Goal: Check status: Check status

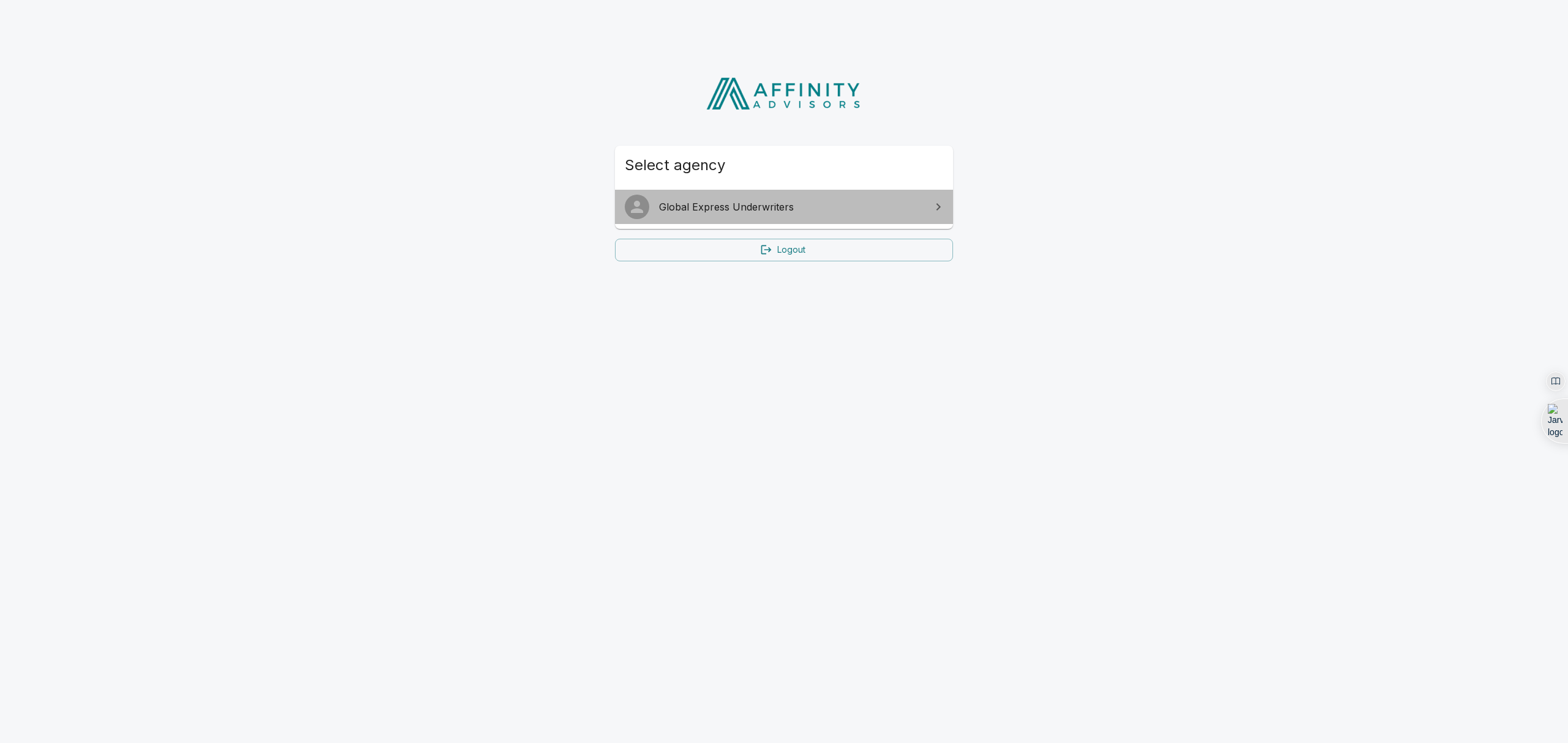
click at [694, 213] on span "Global Express Underwriters" at bounding box center [792, 206] width 265 height 15
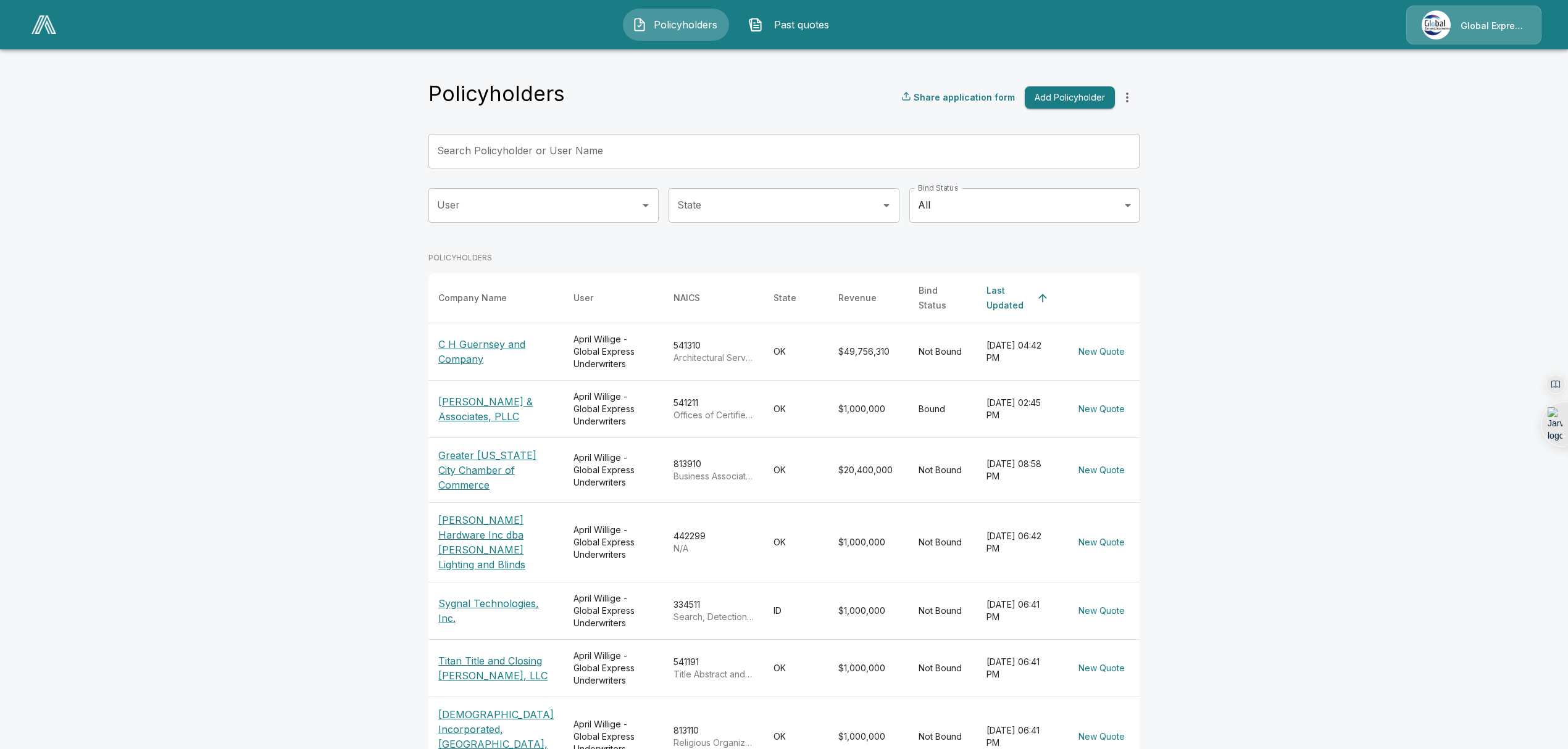
click at [484, 339] on p "C H Guernsey and Company" at bounding box center [496, 352] width 116 height 29
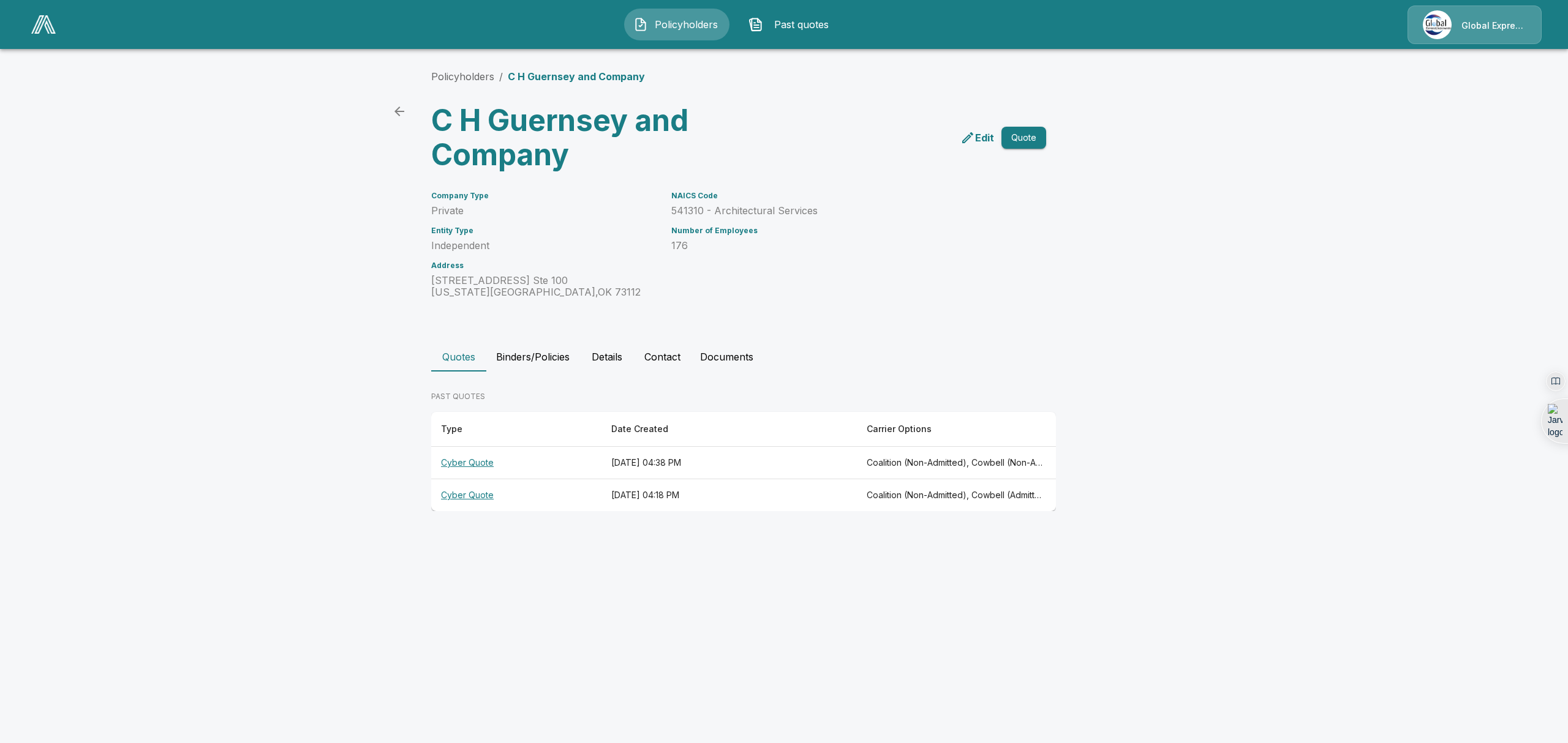
click at [456, 461] on th "Cyber Quote" at bounding box center [516, 463] width 170 height 32
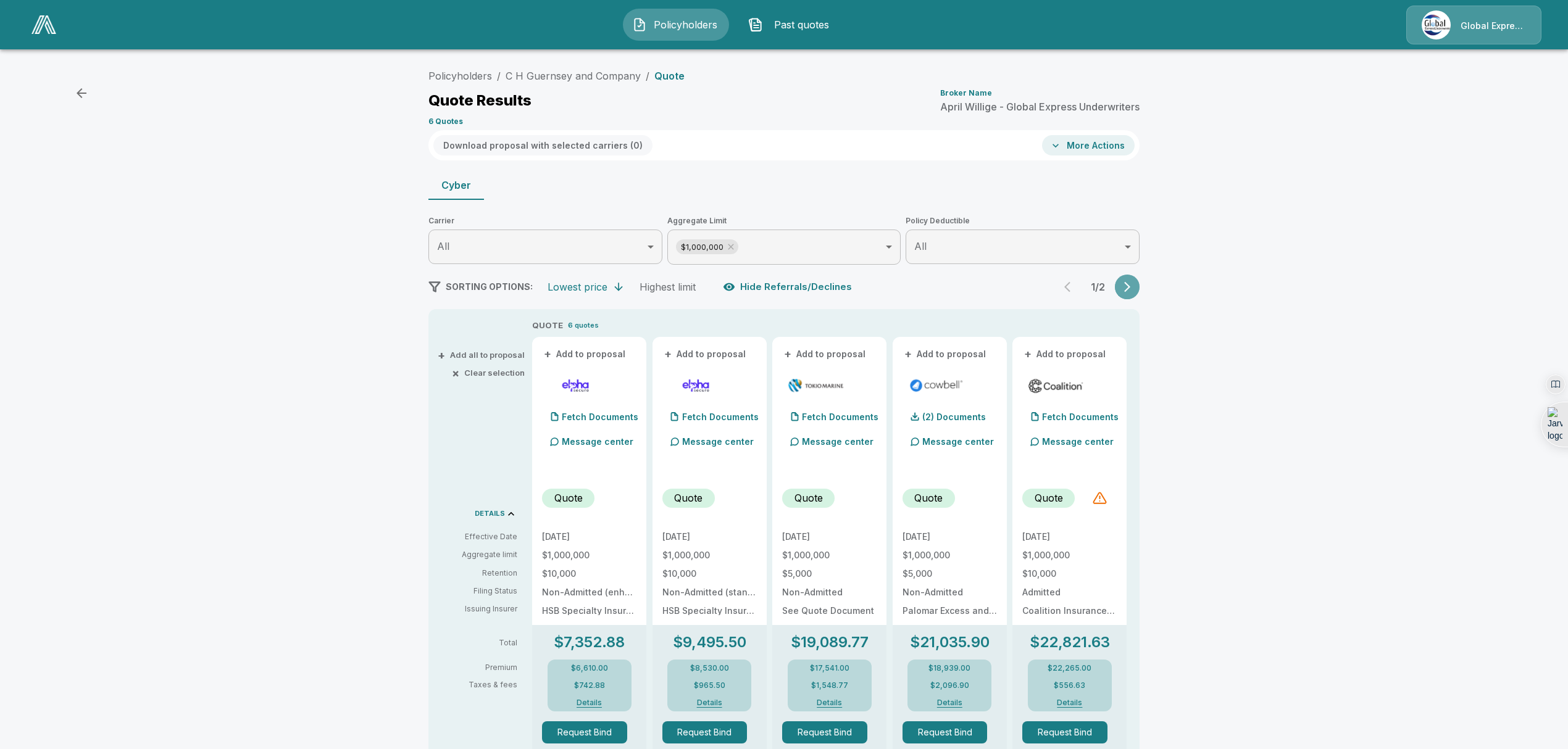
click at [1130, 284] on icon "button" at bounding box center [1127, 287] width 6 height 10
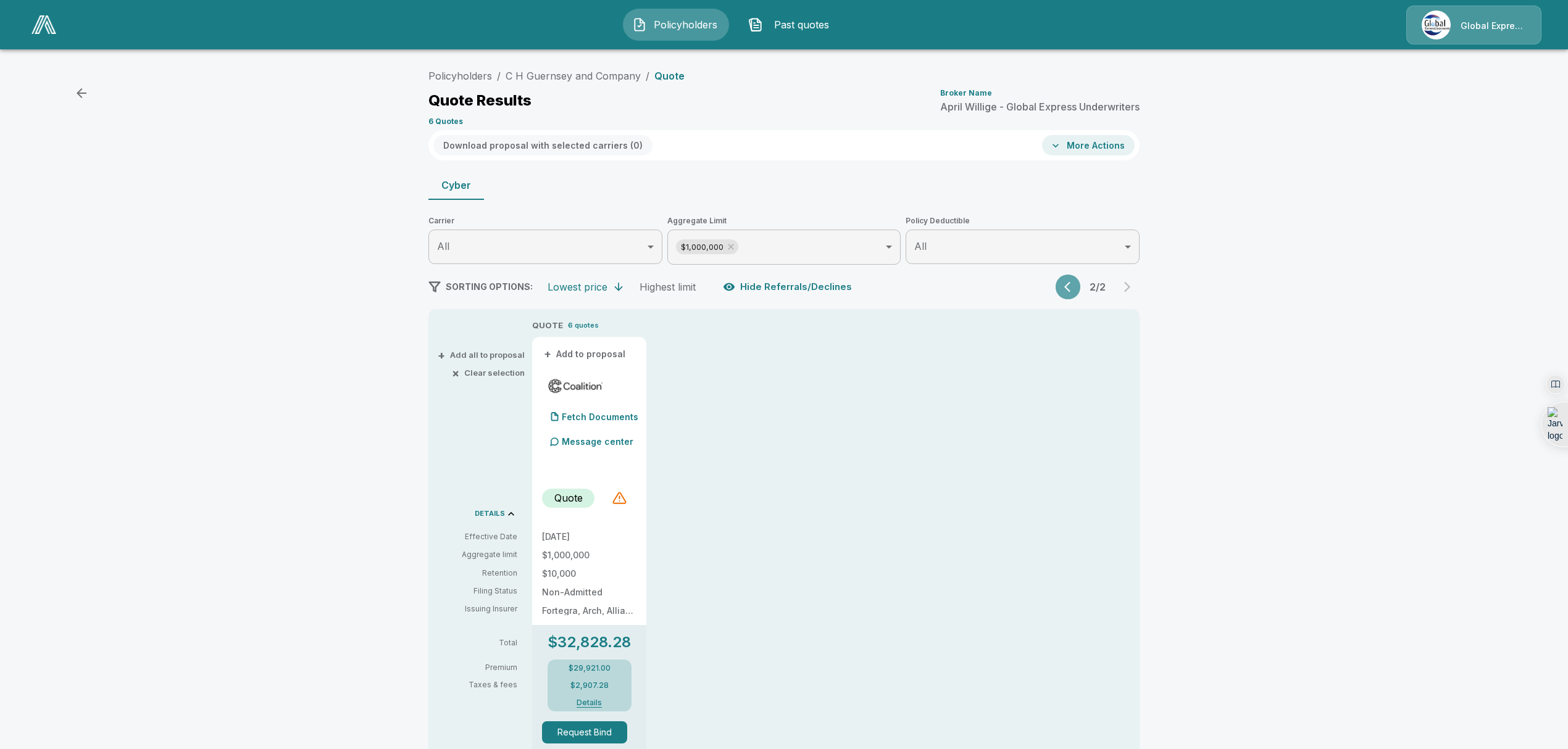
click at [1070, 285] on icon "button" at bounding box center [1067, 287] width 6 height 10
